Goal: Use online tool/utility: Utilize a website feature to perform a specific function

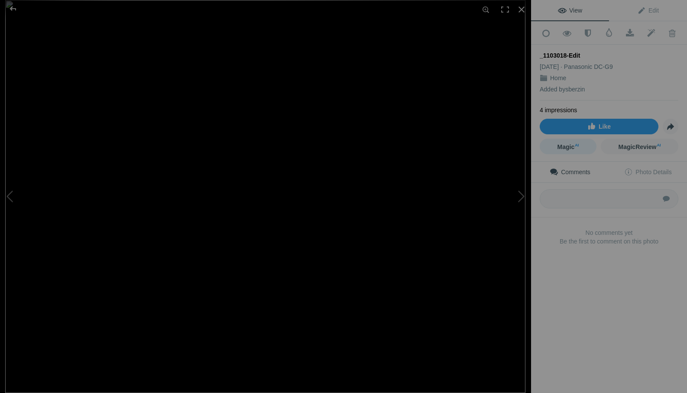
click at [568, 144] on span "Magic AI" at bounding box center [569, 146] width 22 height 7
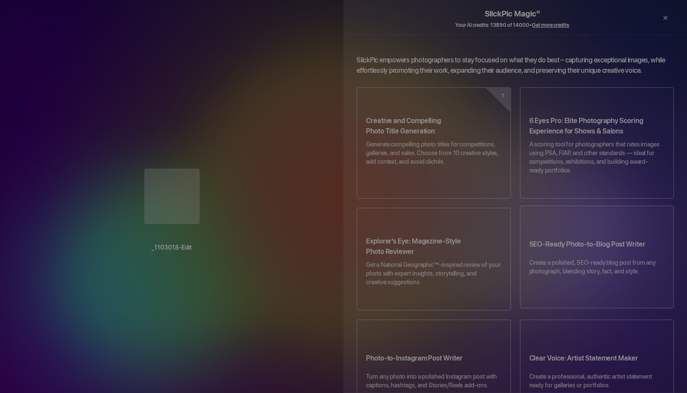
click at [605, 240] on h3 "SEO-Ready Photo-to-Blog Post Writer" at bounding box center [598, 246] width 136 height 24
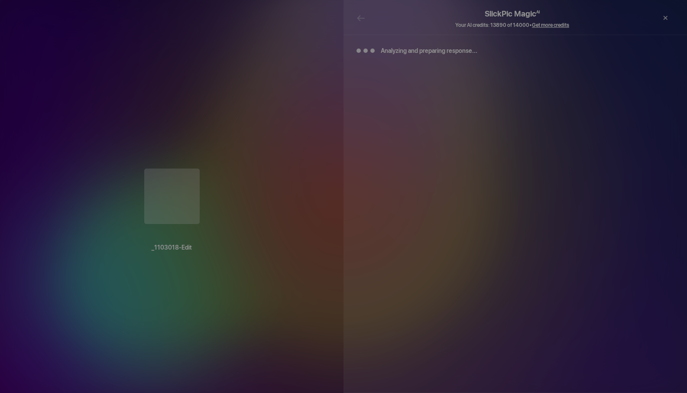
click at [359, 18] on h2 "SlickPic Magic AI" at bounding box center [513, 10] width 312 height 21
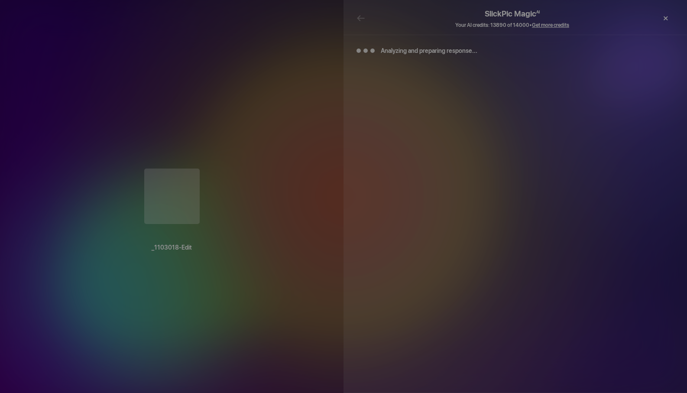
click at [667, 17] on div "×" at bounding box center [666, 18] width 26 height 17
